Goal: Check status: Check status

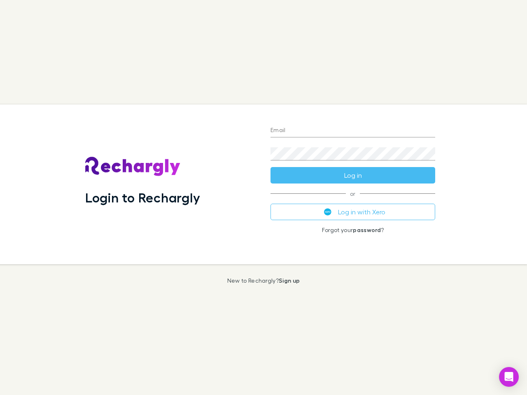
click at [263, 197] on div "Login to Rechargly" at bounding box center [171, 185] width 185 height 160
click at [353, 131] on input "Email" at bounding box center [352, 130] width 165 height 13
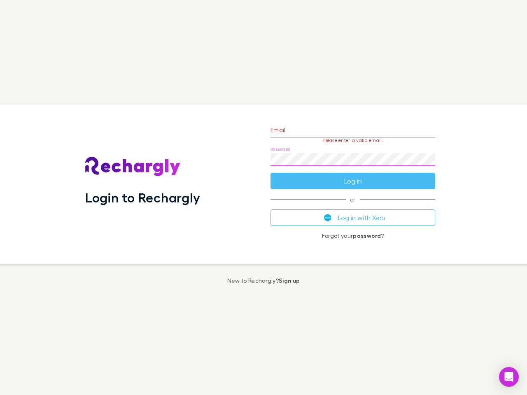
click at [353, 175] on form "Email Please enter a valid email. Password Log in" at bounding box center [352, 154] width 165 height 72
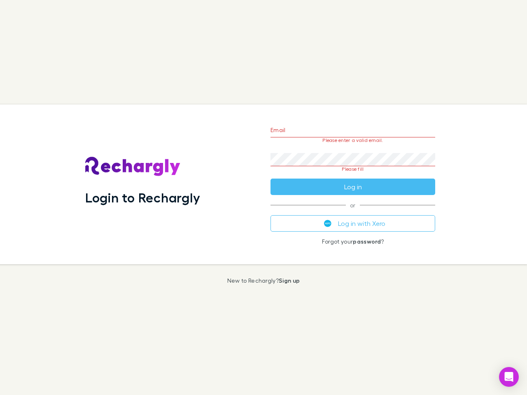
click at [353, 212] on div "Email Please enter a valid email. Password Please fill Log in or Log in with Xe…" at bounding box center [353, 185] width 178 height 160
click at [509, 377] on icon "Open Intercom Messenger" at bounding box center [508, 377] width 9 height 10
